Goal: Task Accomplishment & Management: Complete application form

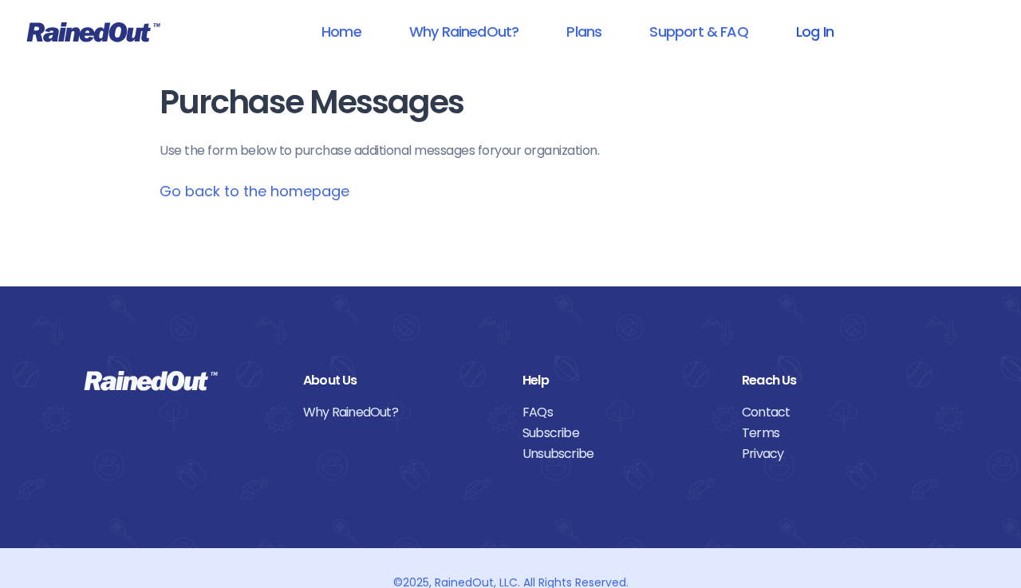
click at [817, 36] on link "Log In" at bounding box center [814, 32] width 79 height 36
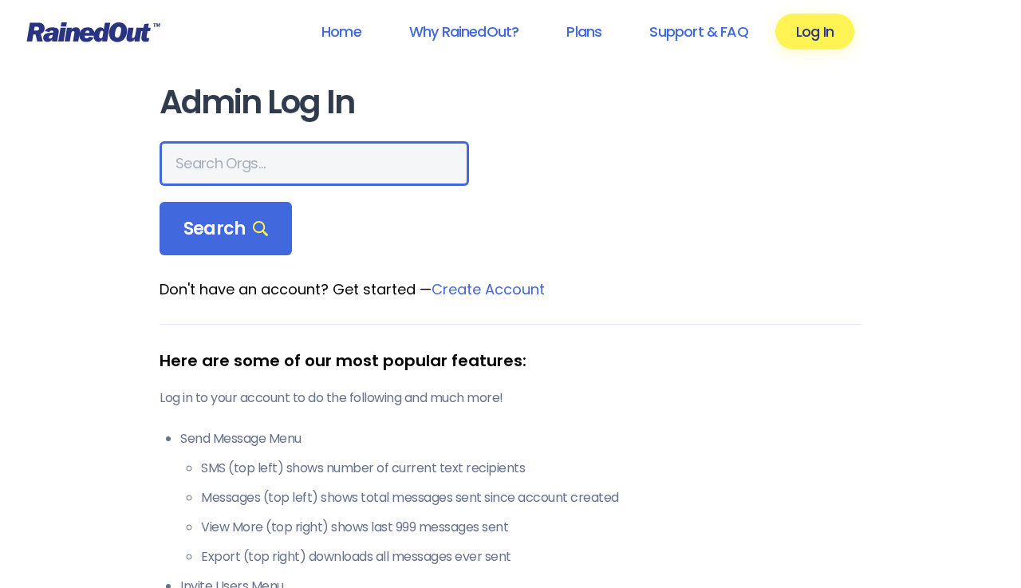
click at [298, 163] on input "text" at bounding box center [315, 163] width 310 height 45
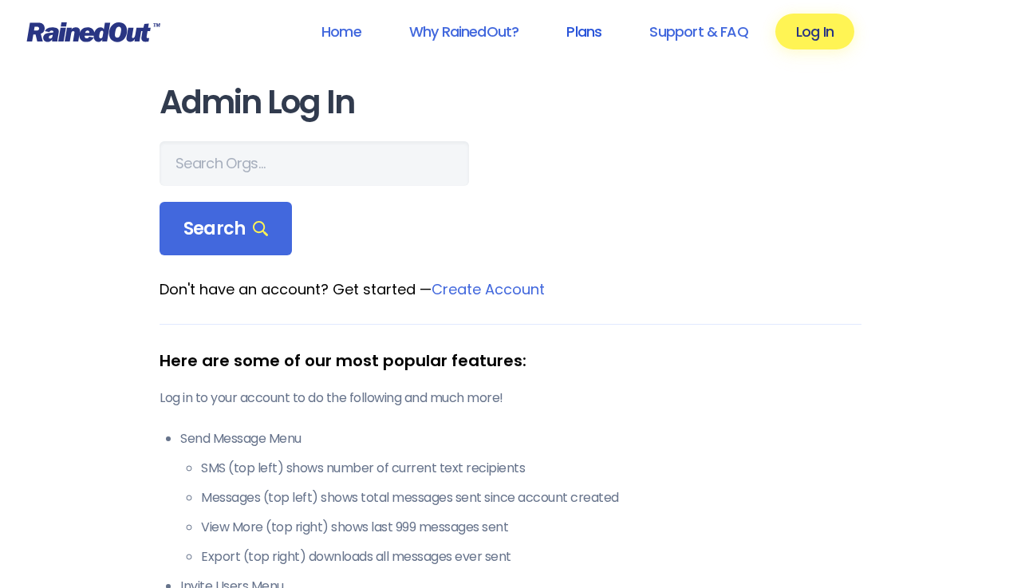
click at [578, 31] on link "Plans" at bounding box center [584, 32] width 77 height 36
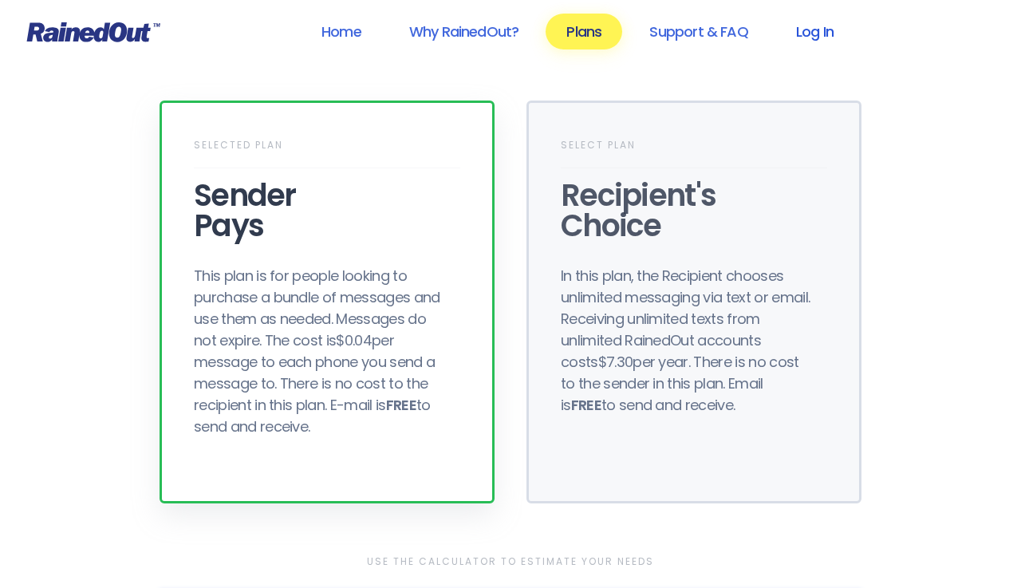
click at [824, 26] on link "Log In" at bounding box center [814, 32] width 79 height 36
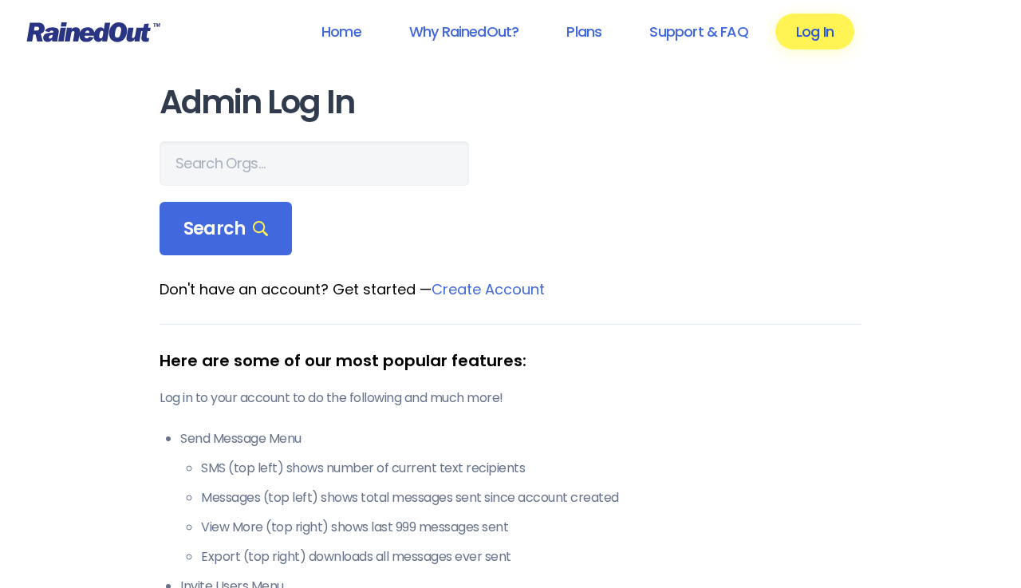
click at [811, 34] on link "Log In" at bounding box center [814, 32] width 79 height 36
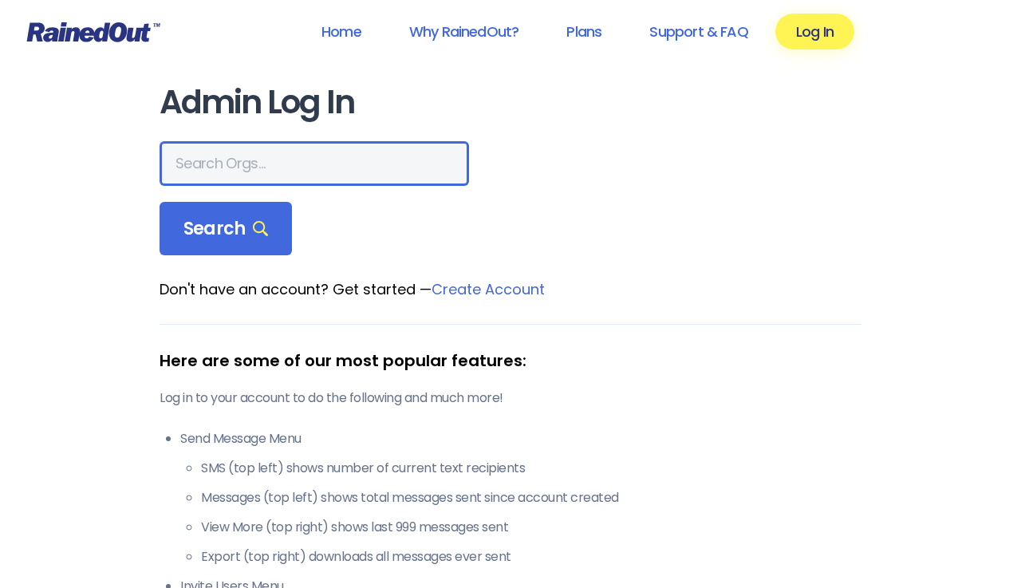
click at [303, 157] on input "text" at bounding box center [315, 163] width 310 height 45
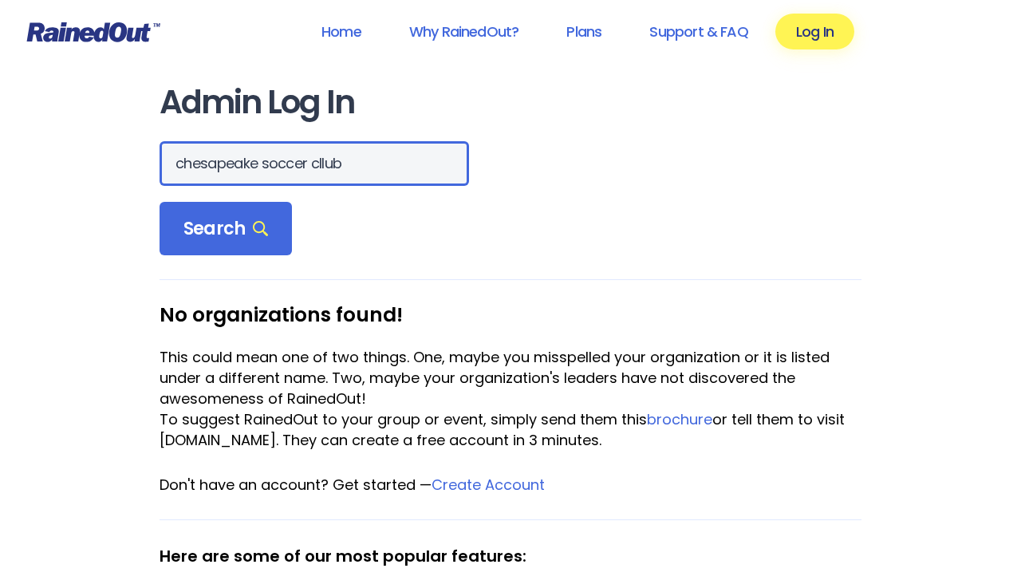
click at [381, 168] on input "chesapeake soccer cllub" at bounding box center [315, 163] width 310 height 45
type input "chesapeake soccer club"
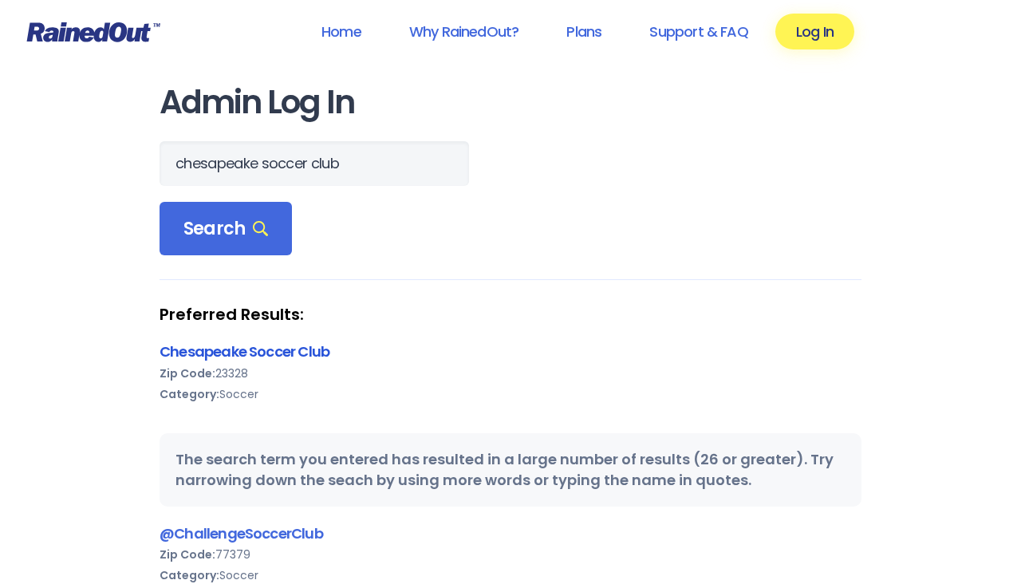
click at [274, 356] on link "Chesapeake Soccer Club" at bounding box center [245, 351] width 170 height 20
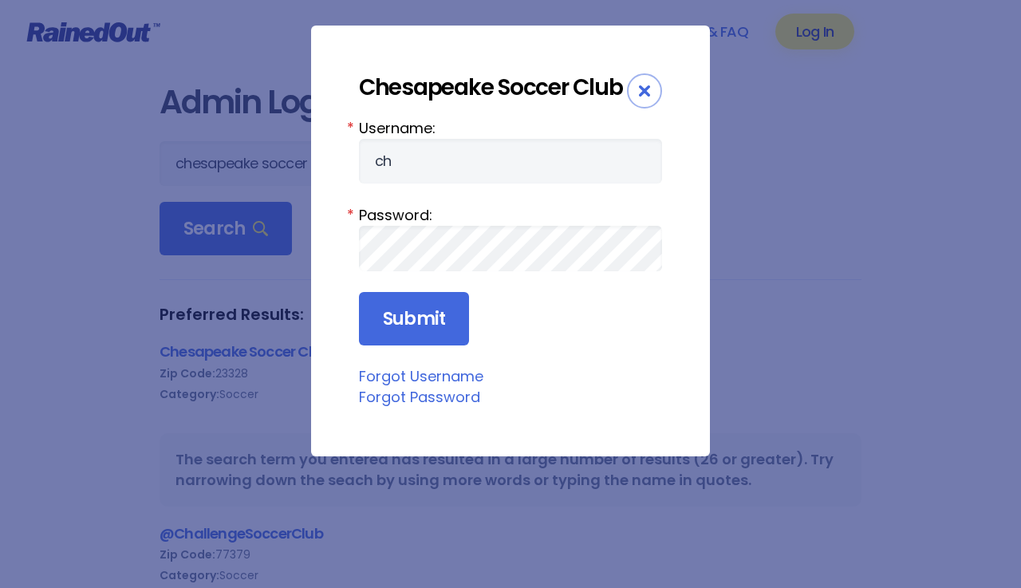
type input "c"
type input "Chesapeakesoccerclubadm"
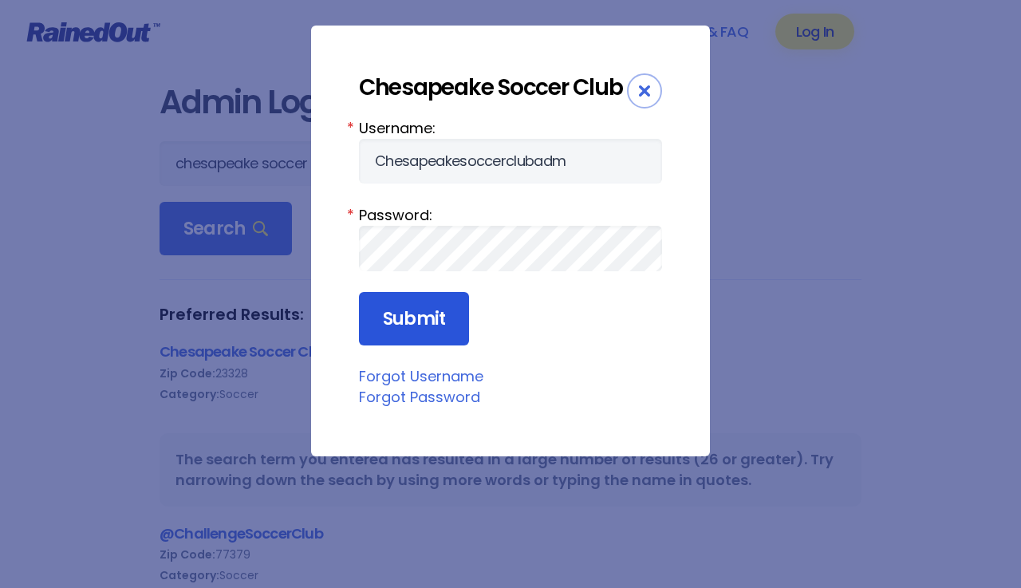
click at [429, 337] on input "Submit" at bounding box center [414, 319] width 110 height 54
